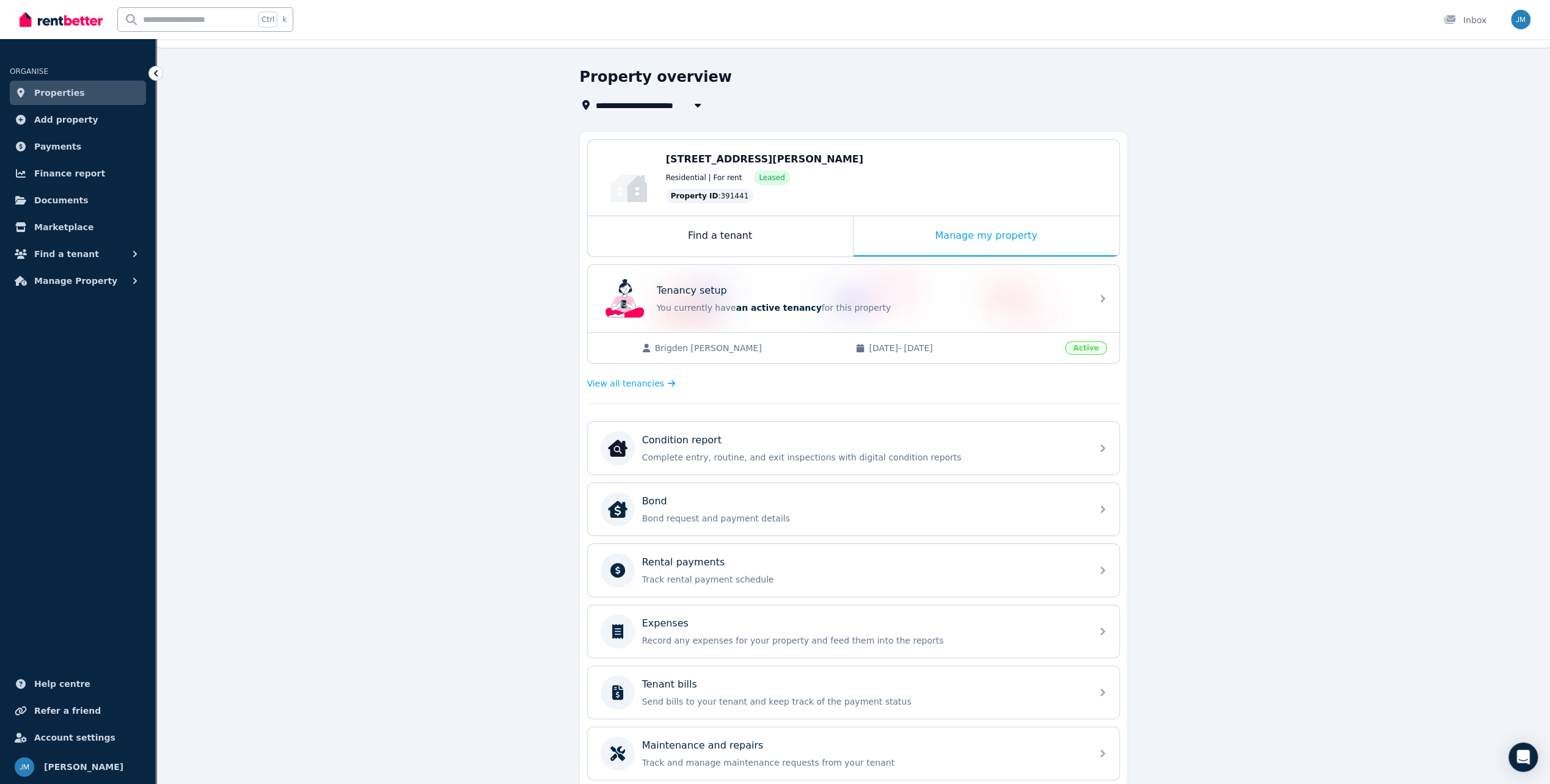
scroll to position [7, 0]
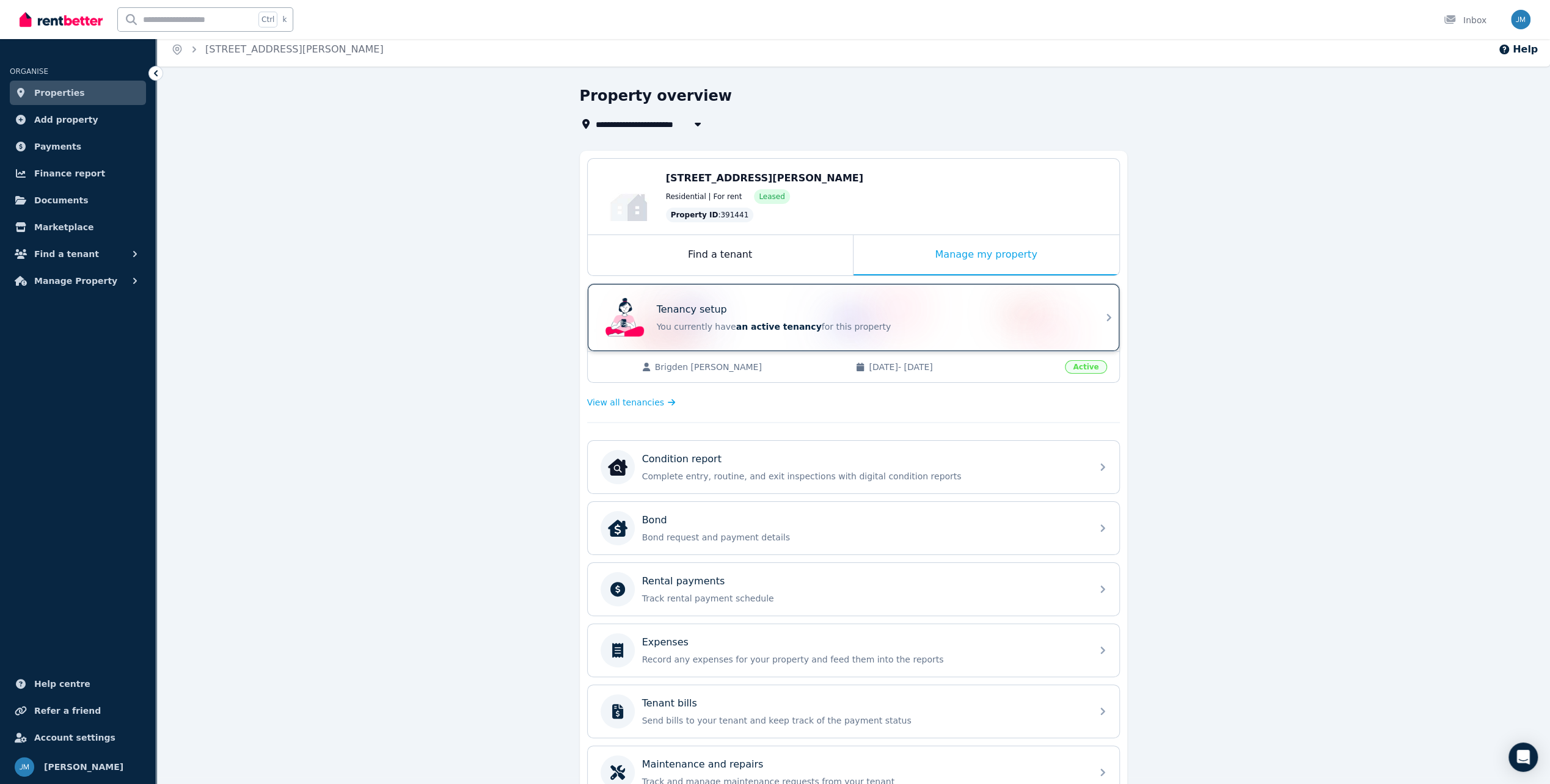
click at [747, 318] on div "Tenancy setup You currently have an active tenancy for this property" at bounding box center [870, 318] width 428 height 30
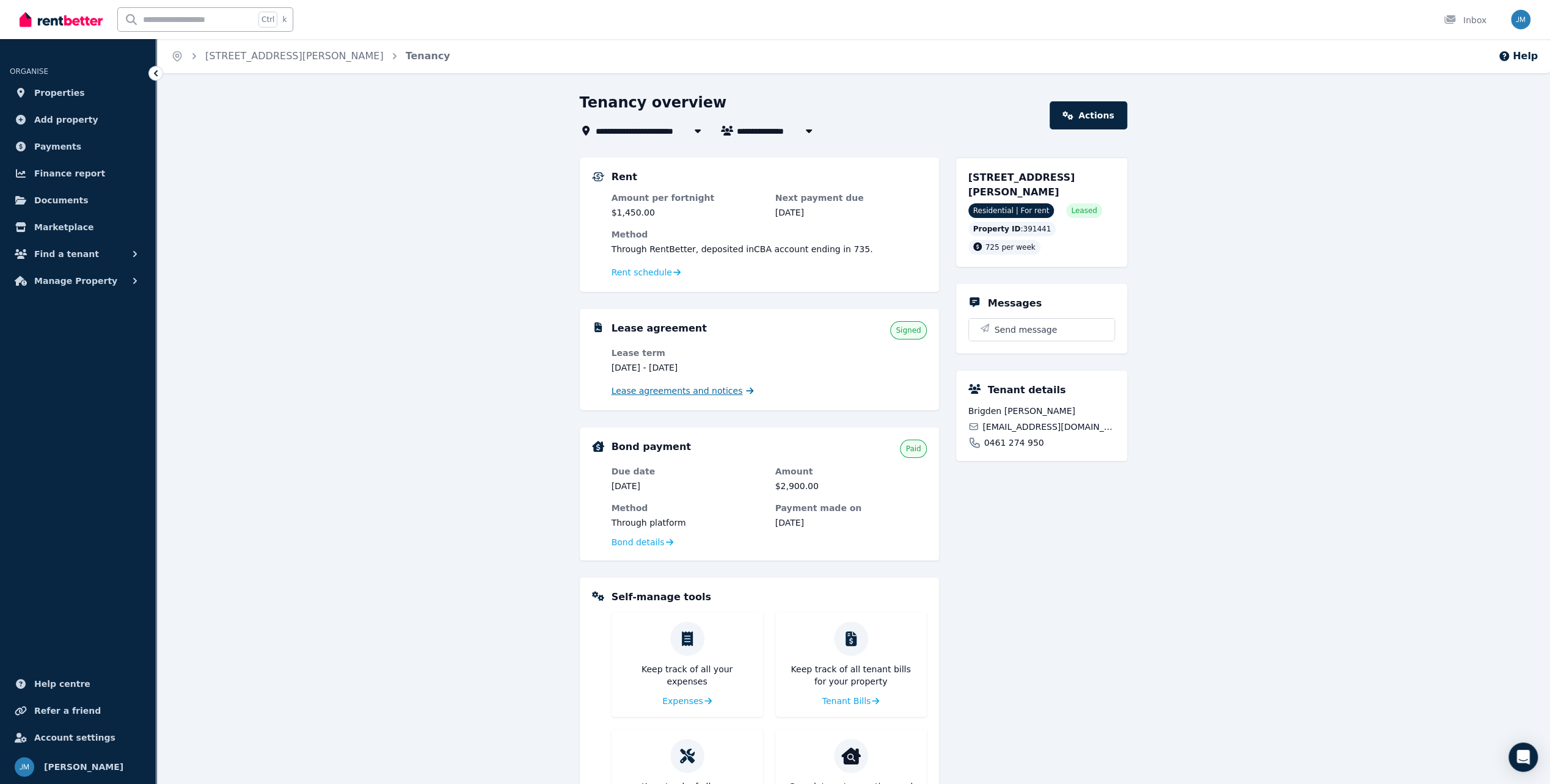
click at [663, 395] on span "Lease agreements and notices" at bounding box center [677, 391] width 131 height 12
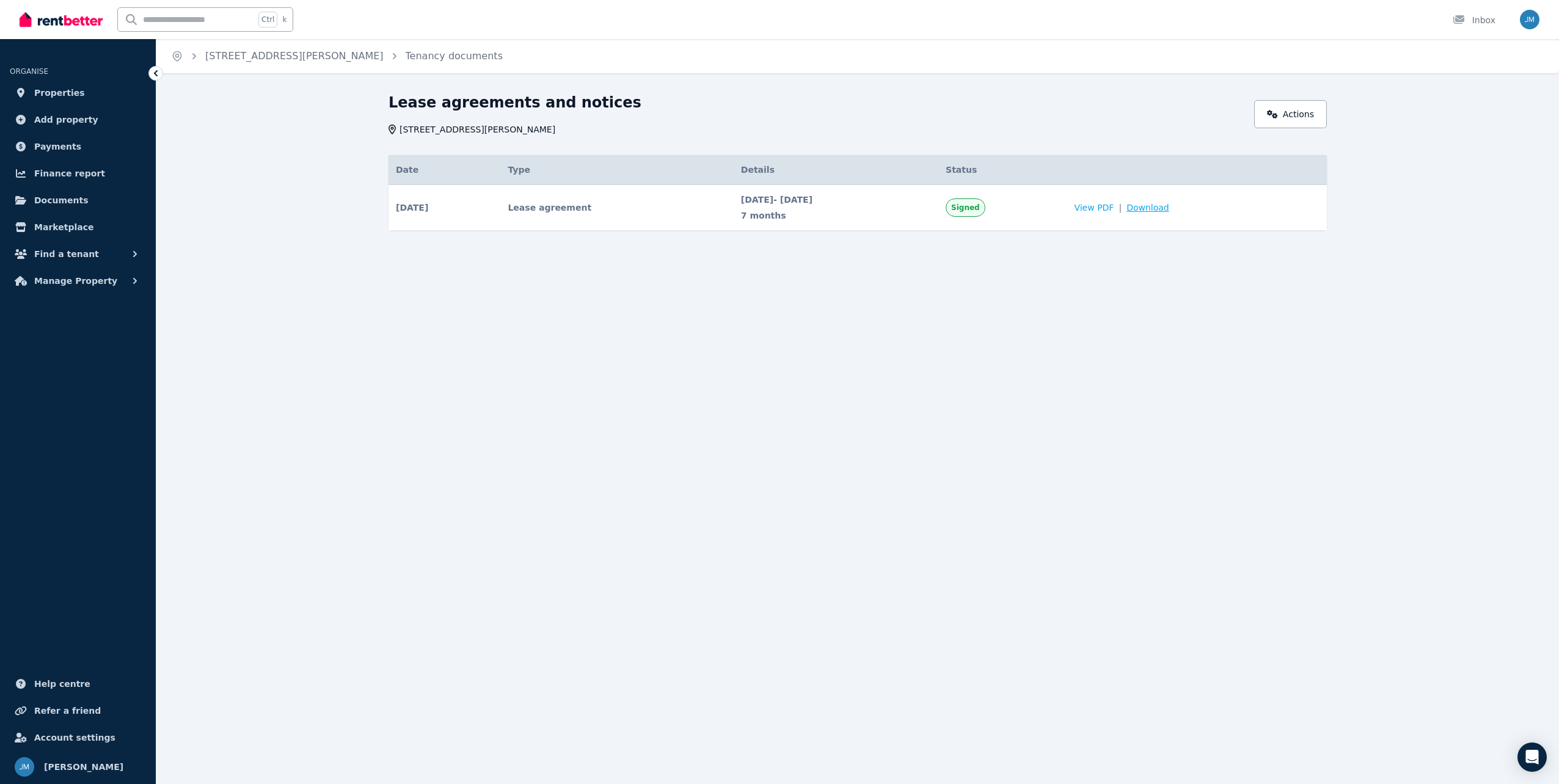
click at [1157, 210] on span "Download" at bounding box center [1148, 208] width 43 height 12
